Goal: Information Seeking & Learning: Stay updated

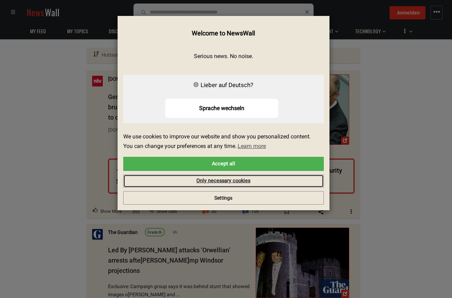
click at [253, 177] on link "Only necessary cookies" at bounding box center [223, 180] width 201 height 13
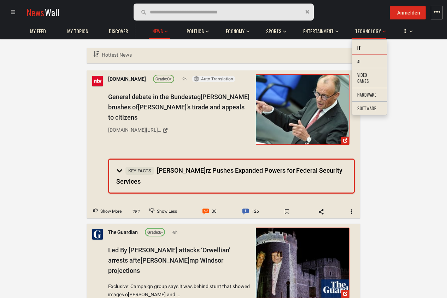
click at [360, 49] on li "IT" at bounding box center [369, 48] width 35 height 14
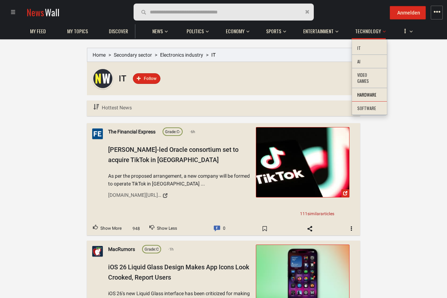
click at [362, 95] on li "Hardware" at bounding box center [369, 95] width 35 height 14
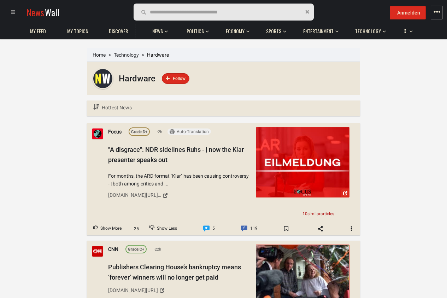
click at [290, 156] on img at bounding box center [302, 162] width 93 height 70
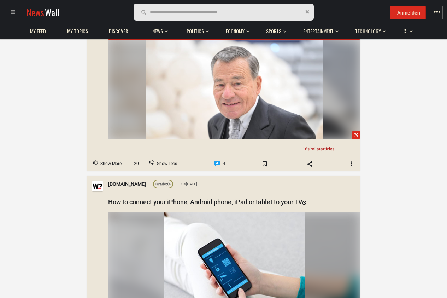
scroll to position [721, 0]
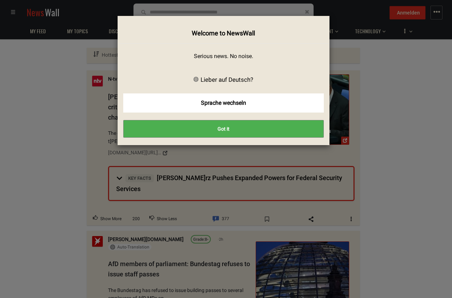
click at [250, 134] on button "Got it" at bounding box center [223, 129] width 201 height 18
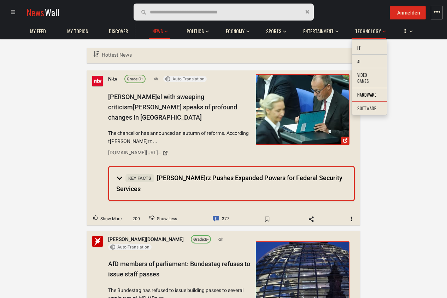
click at [367, 93] on li "Hardware" at bounding box center [369, 95] width 35 height 14
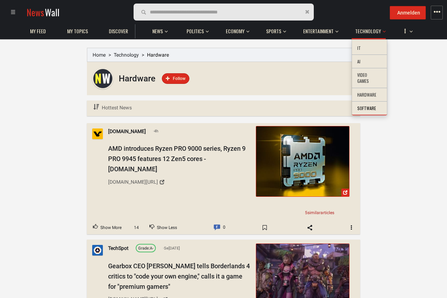
click at [368, 110] on li "Software" at bounding box center [369, 108] width 35 height 14
